Goal: Task Accomplishment & Management: Complete application form

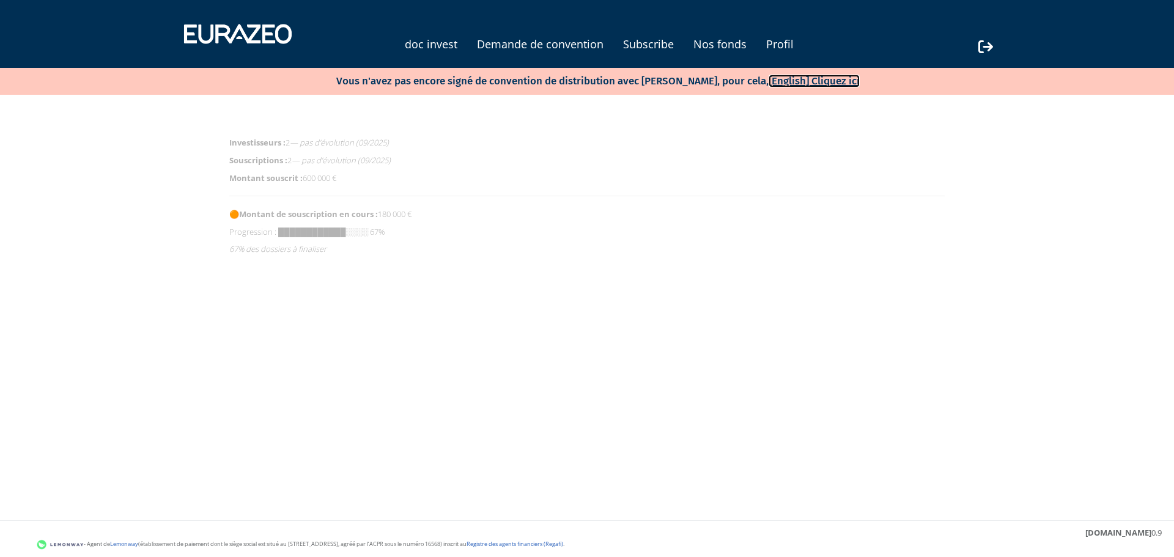
click at [808, 80] on link "[English] Cliquez ici" at bounding box center [814, 81] width 91 height 13
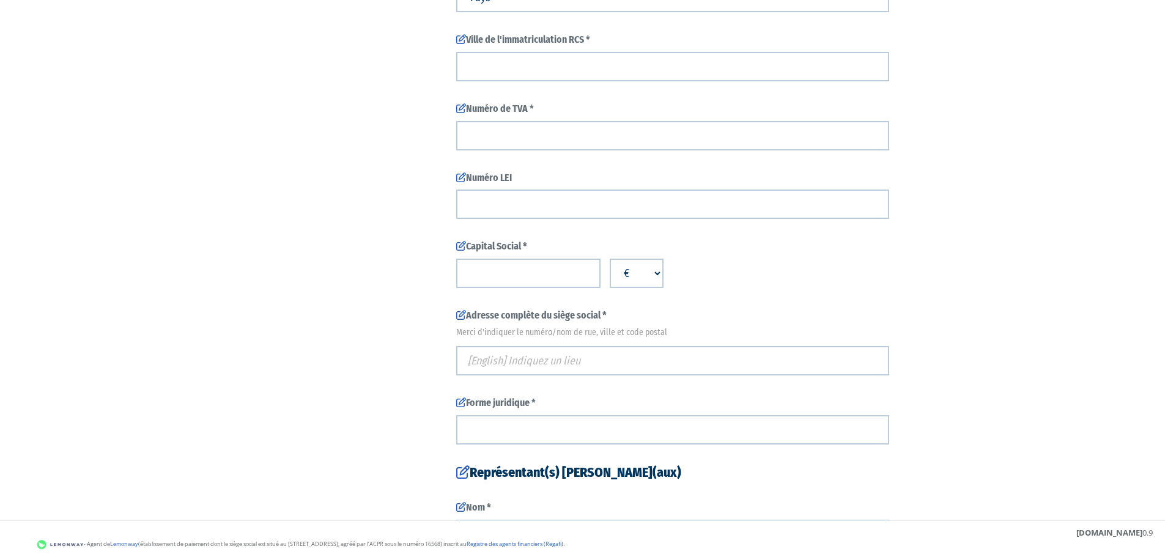
scroll to position [367, 0]
click at [464, 313] on icon at bounding box center [461, 314] width 10 height 10
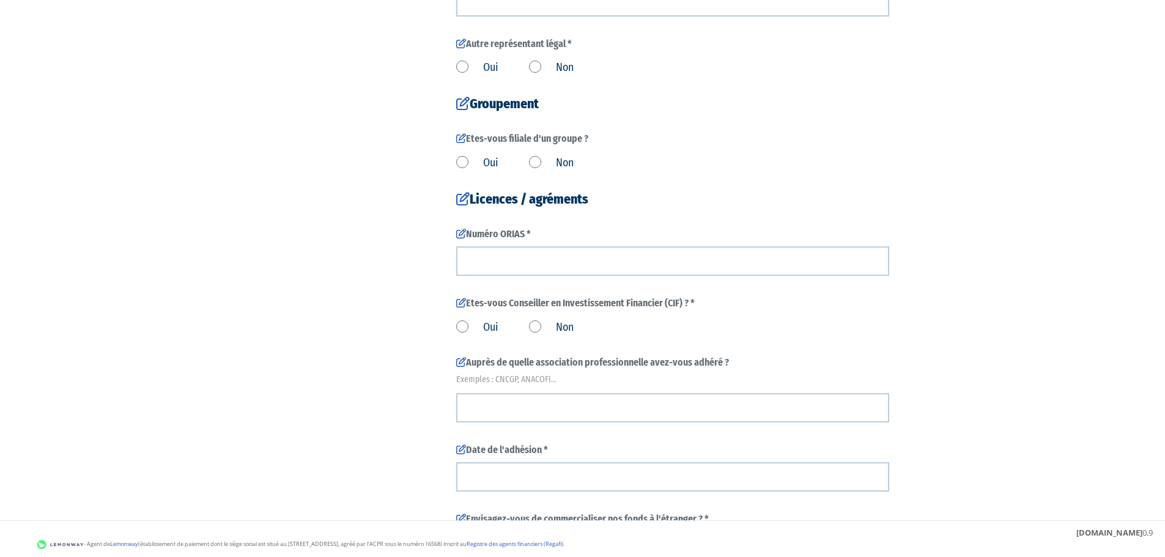
scroll to position [917, 0]
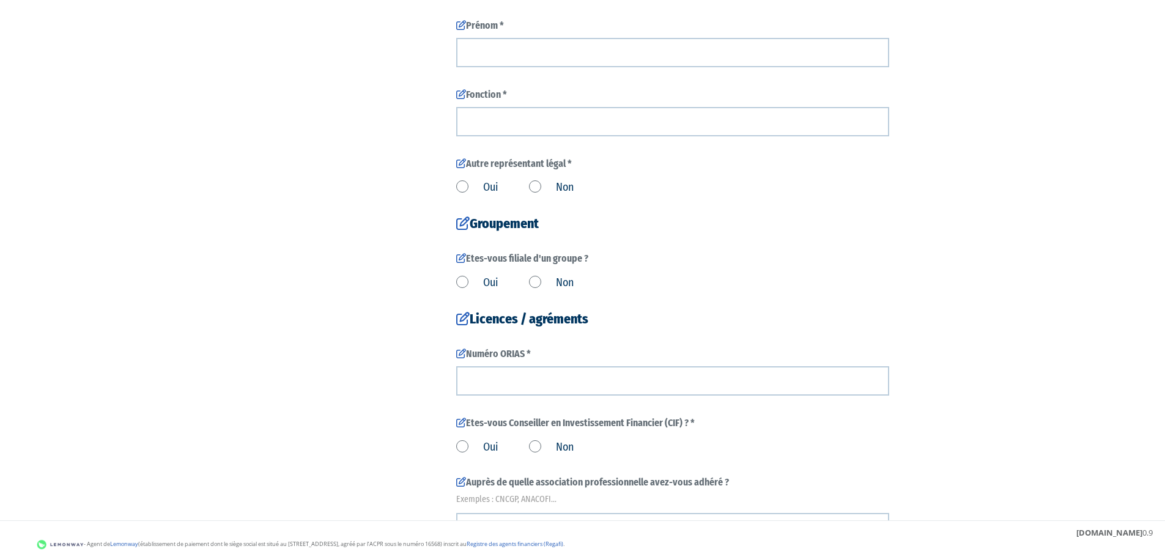
click at [480, 188] on label "Oui" at bounding box center [477, 188] width 42 height 16
click at [0, 0] on input "Oui" at bounding box center [0, 0] width 0 height 0
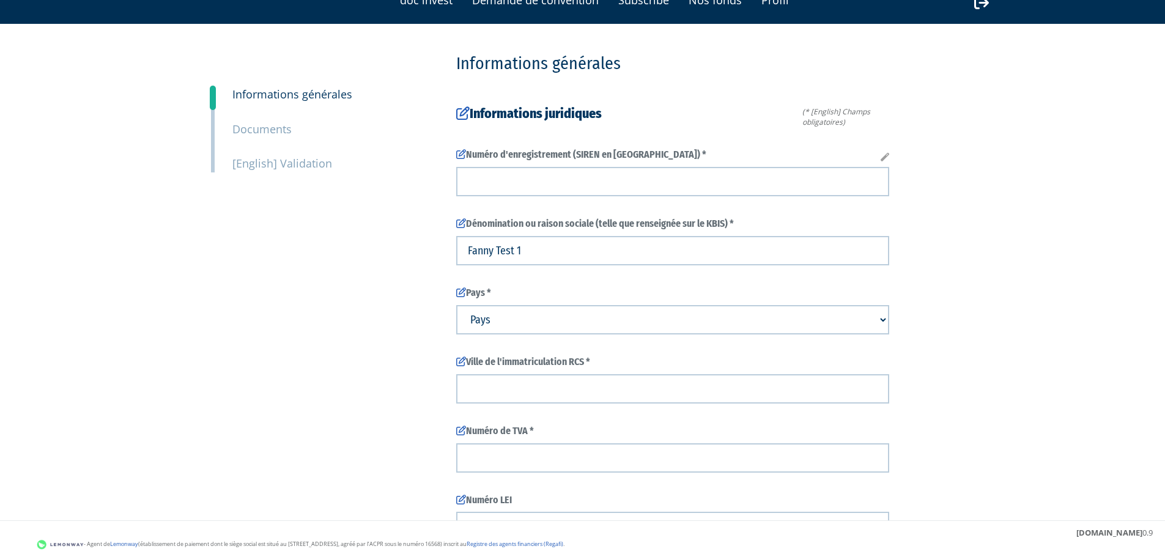
scroll to position [0, 0]
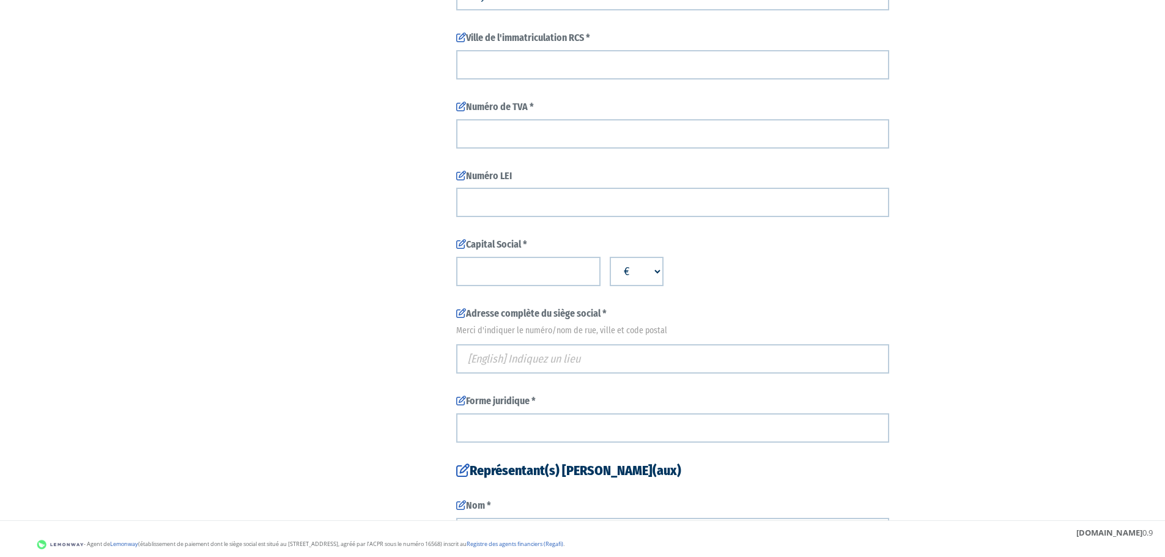
scroll to position [489, 0]
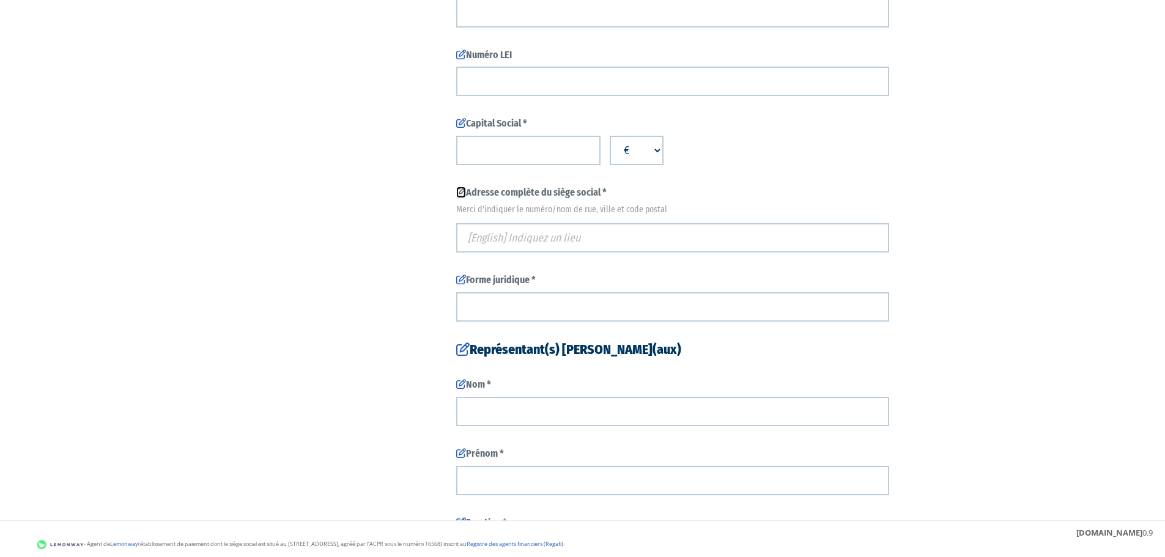
click at [458, 191] on icon at bounding box center [461, 192] width 10 height 10
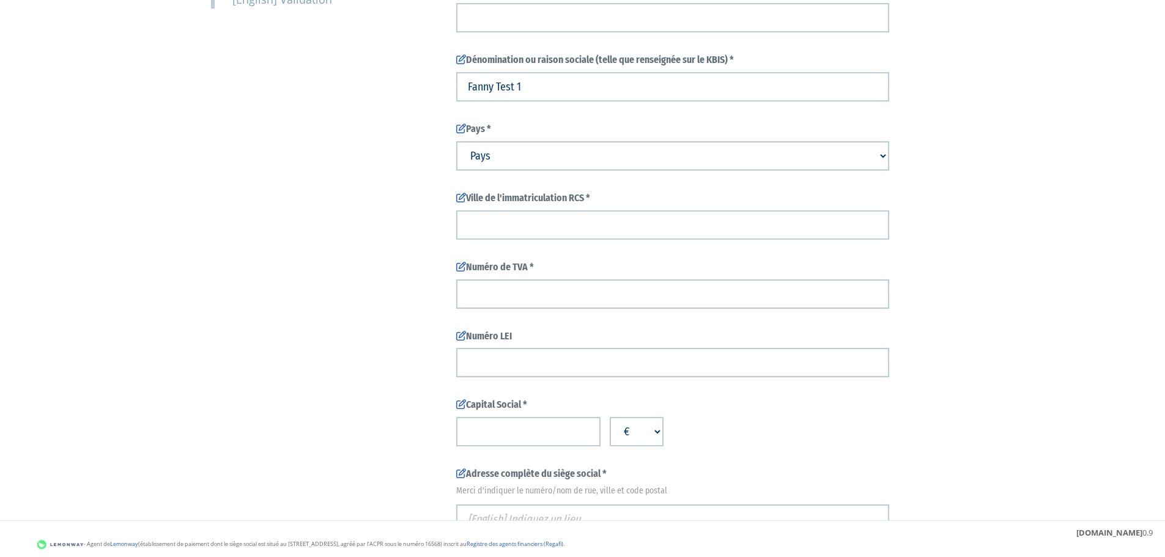
scroll to position [367, 0]
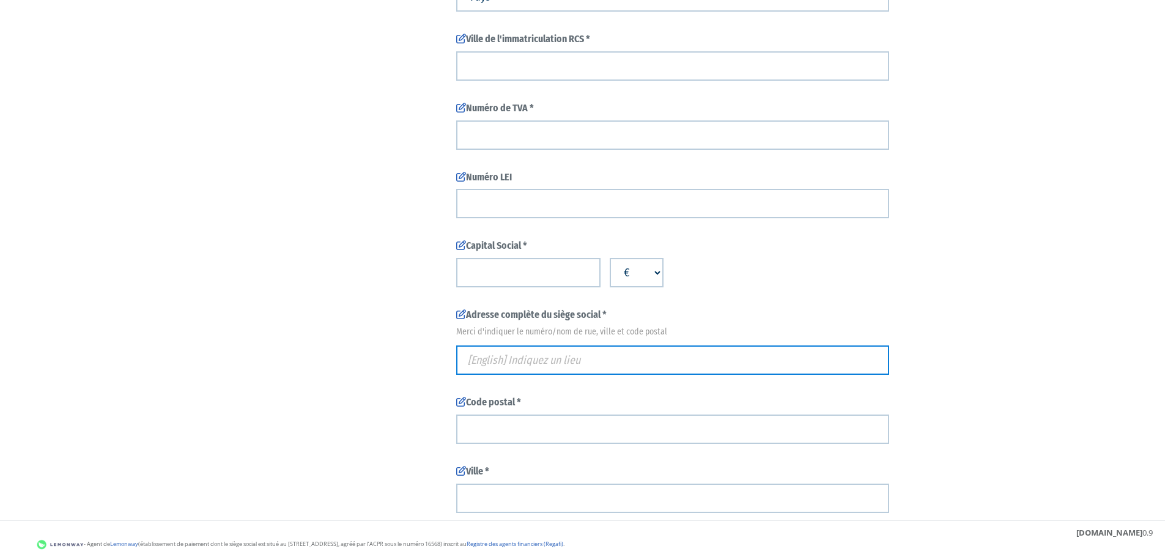
click at [516, 363] on input "text" at bounding box center [672, 360] width 433 height 29
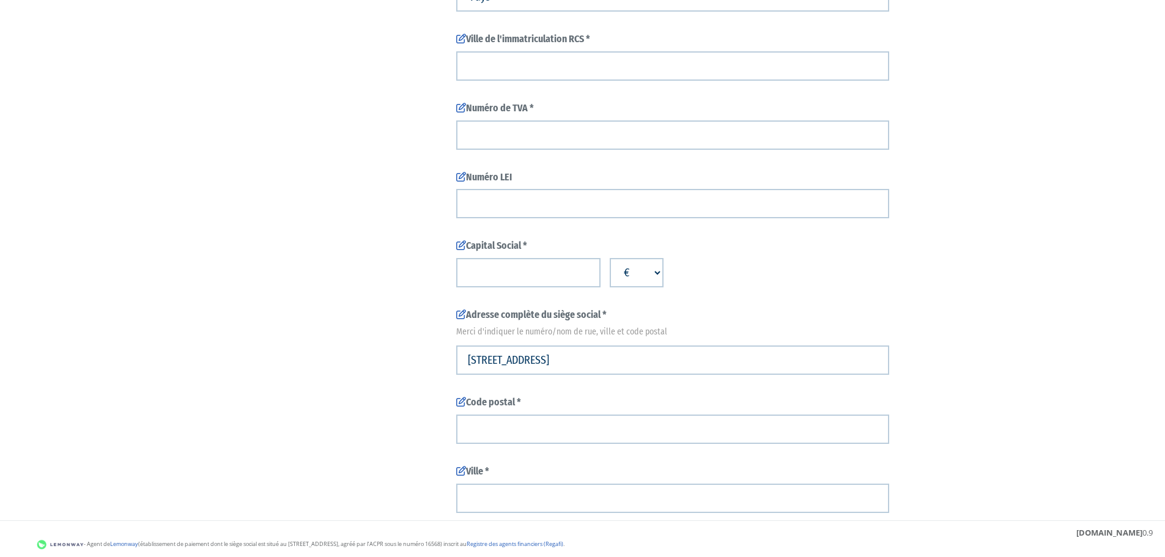
type input "63 Grande Rue, Sèvres, France"
type input "Sèvres"
type input "92310"
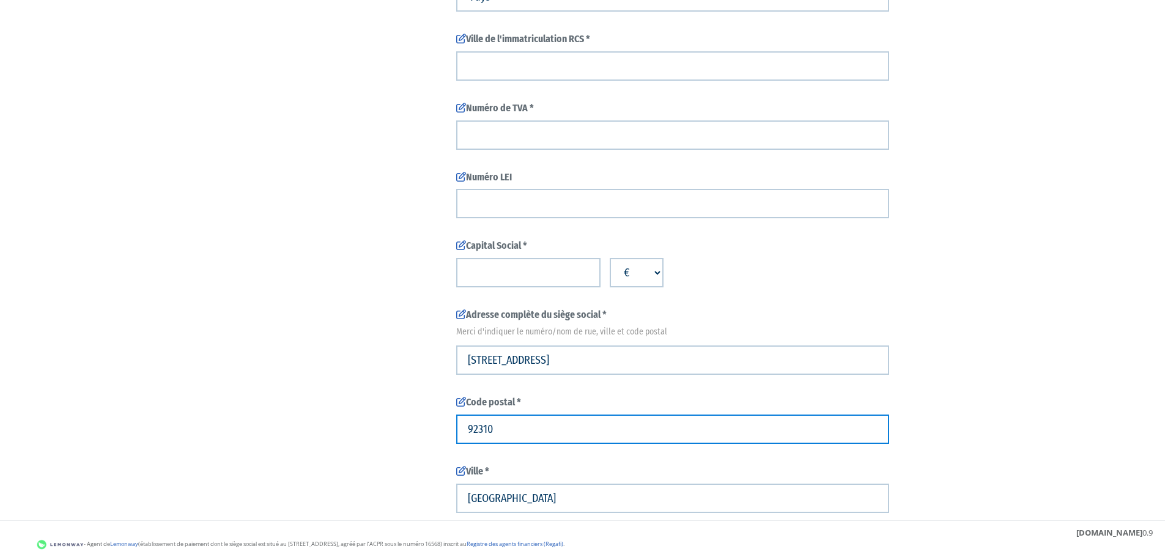
click at [571, 424] on input "92310" at bounding box center [672, 429] width 433 height 29
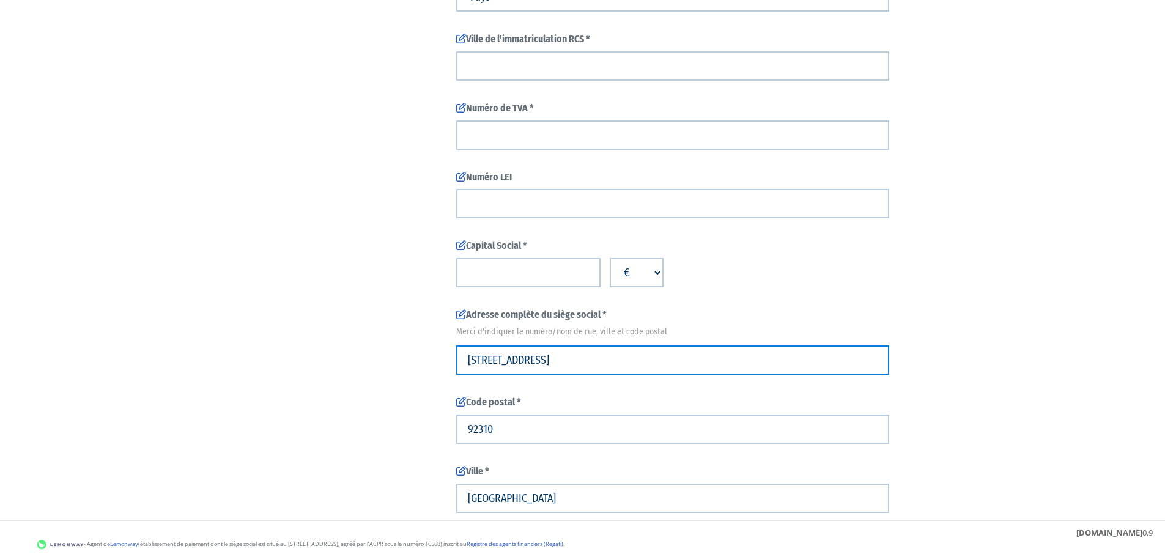
click at [598, 351] on input "63 Grande Rue" at bounding box center [672, 360] width 433 height 29
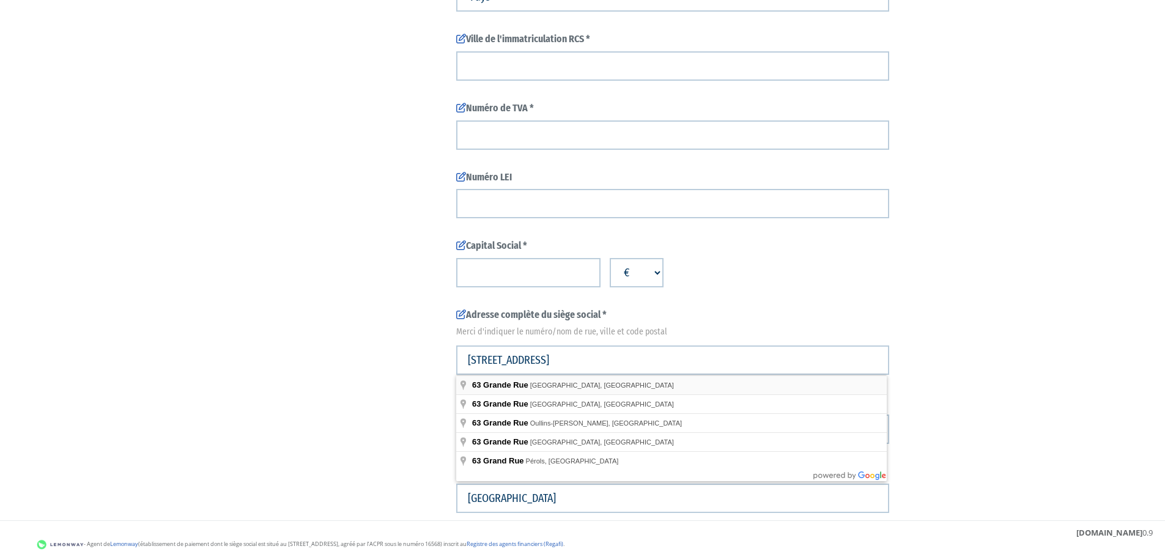
type input "63 Grande Rue, Alençon, France"
type input "Alençon"
type input "61000"
type input "63 Grande Rue"
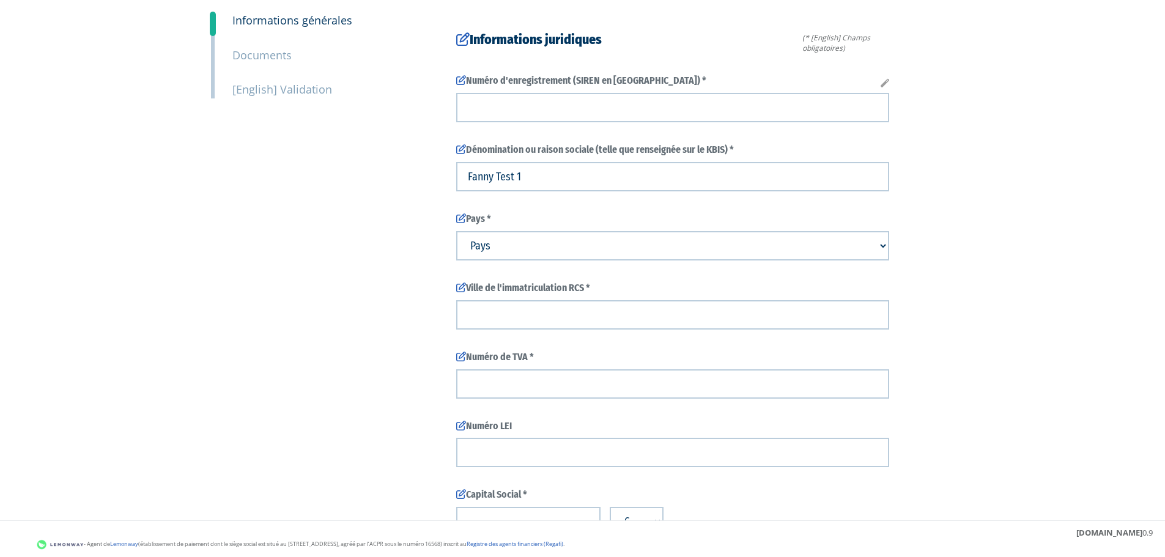
scroll to position [0, 0]
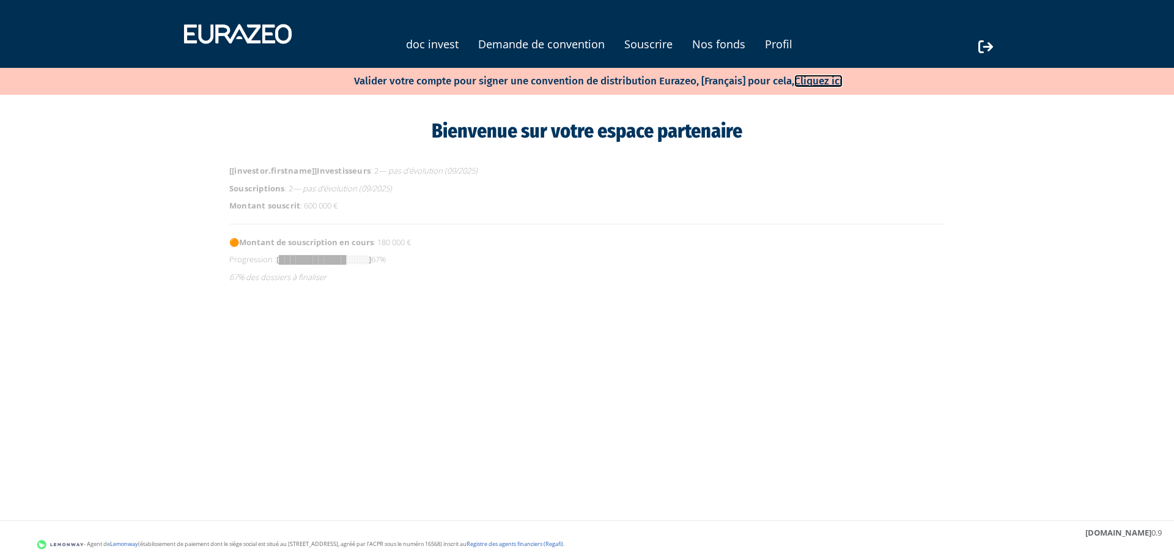
click at [826, 83] on link "Cliquez ici" at bounding box center [818, 81] width 48 height 13
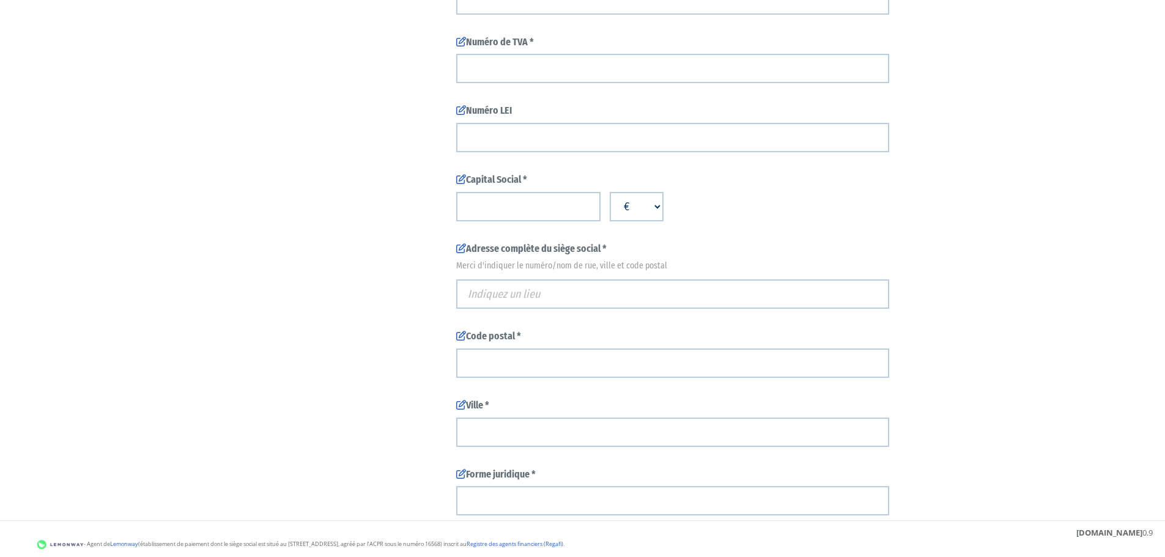
scroll to position [428, 0]
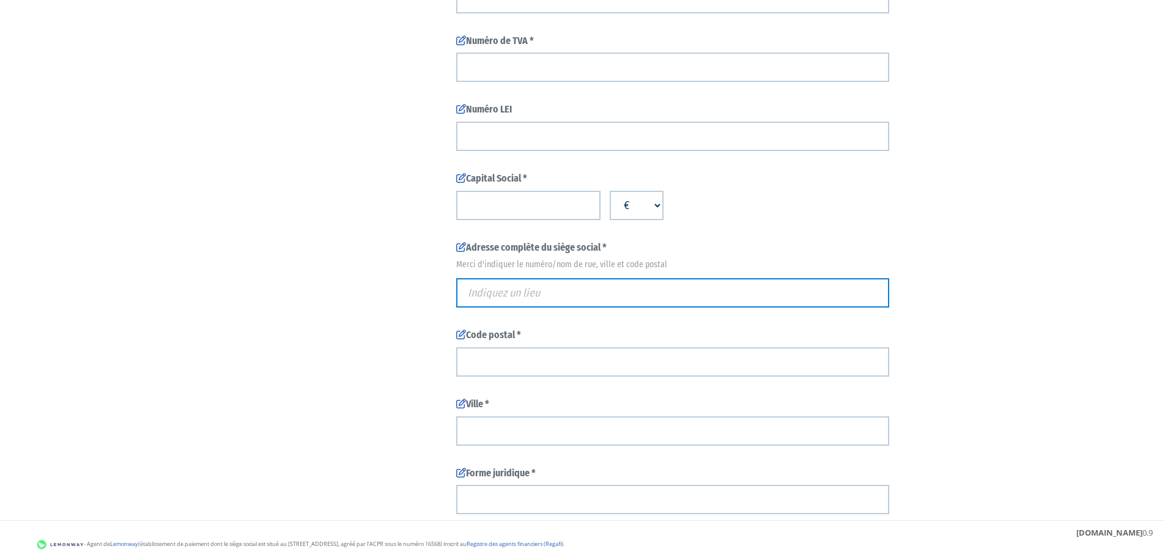
click at [505, 300] on input "text" at bounding box center [672, 292] width 433 height 29
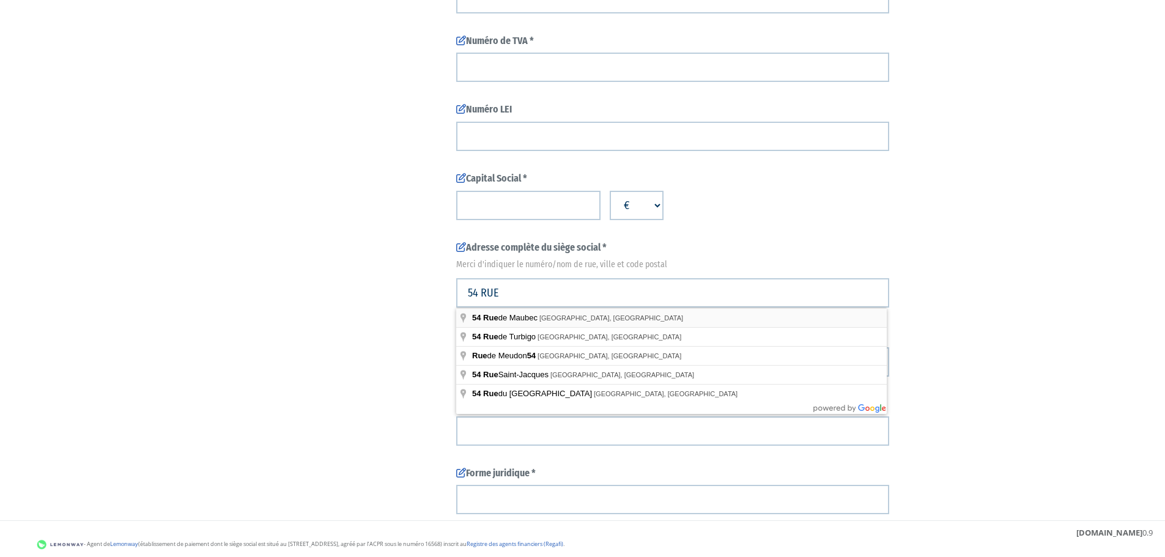
type input "[STREET_ADDRESS]"
type input "[GEOGRAPHIC_DATA]"
type input "31300"
type input "[STREET_ADDRESS]"
